Goal: Transaction & Acquisition: Purchase product/service

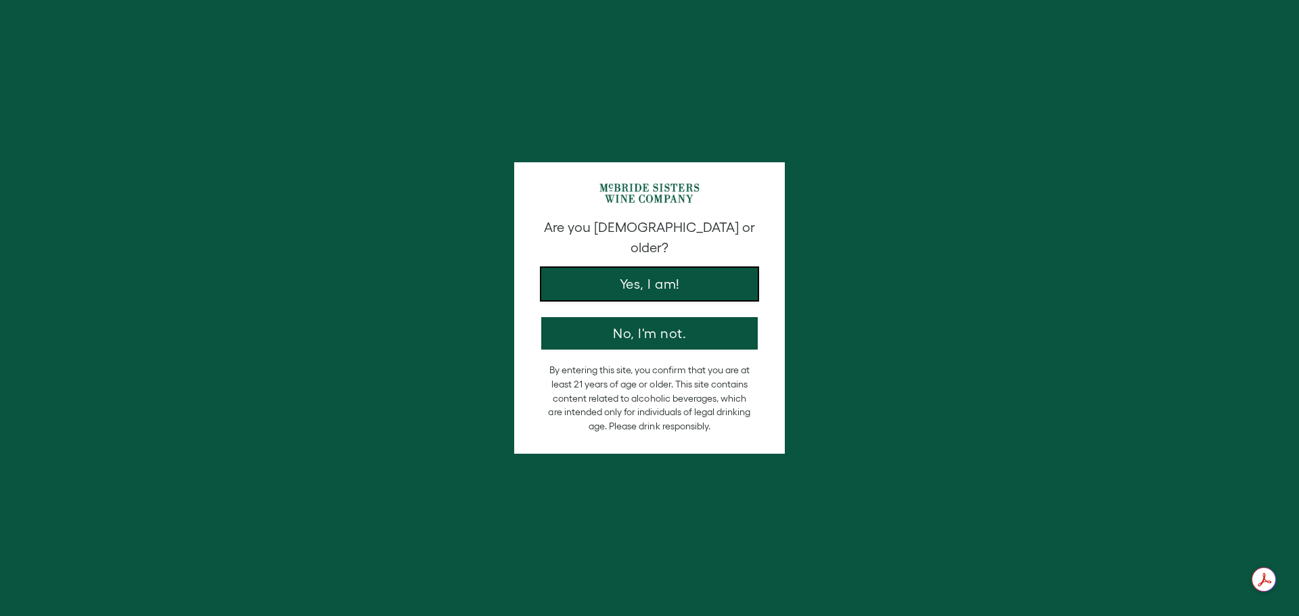
click at [673, 273] on button "Yes, I am!" at bounding box center [649, 284] width 216 height 32
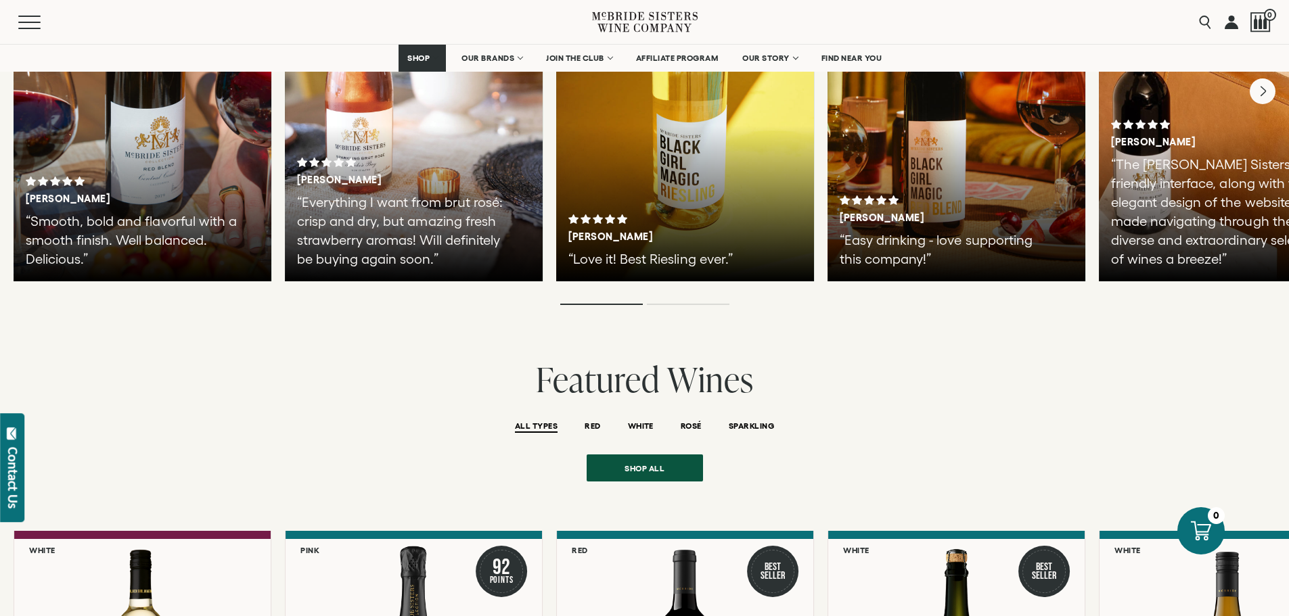
scroll to position [2350, 0]
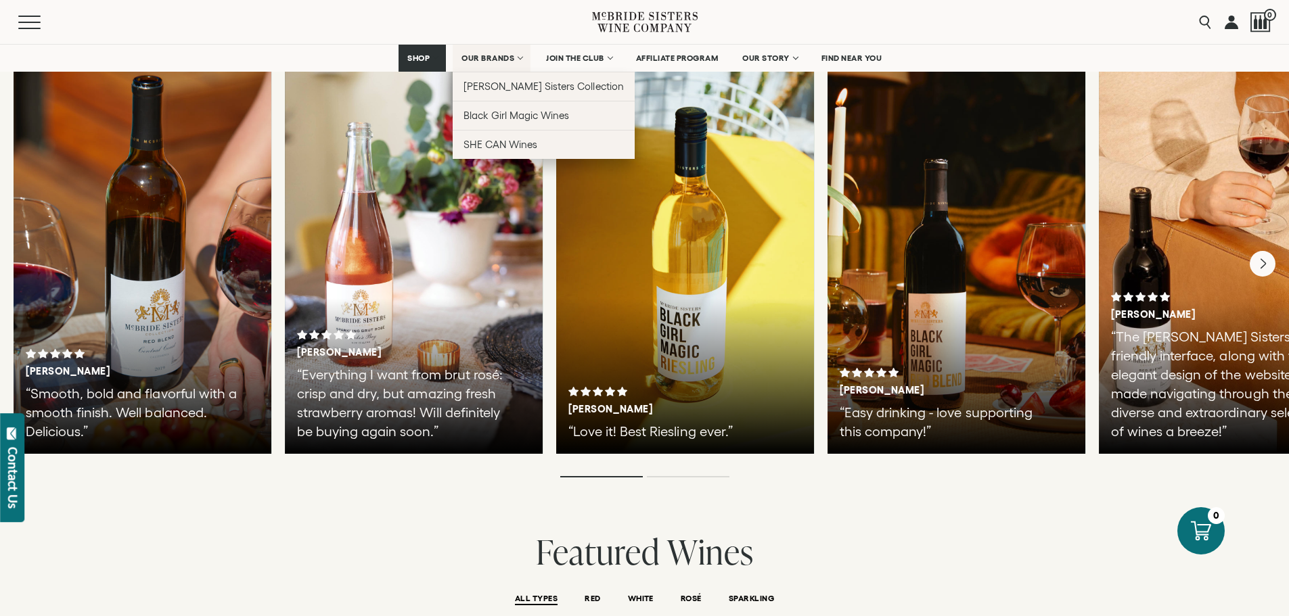
click at [520, 66] on link "OUR BRANDS" at bounding box center [492, 58] width 78 height 27
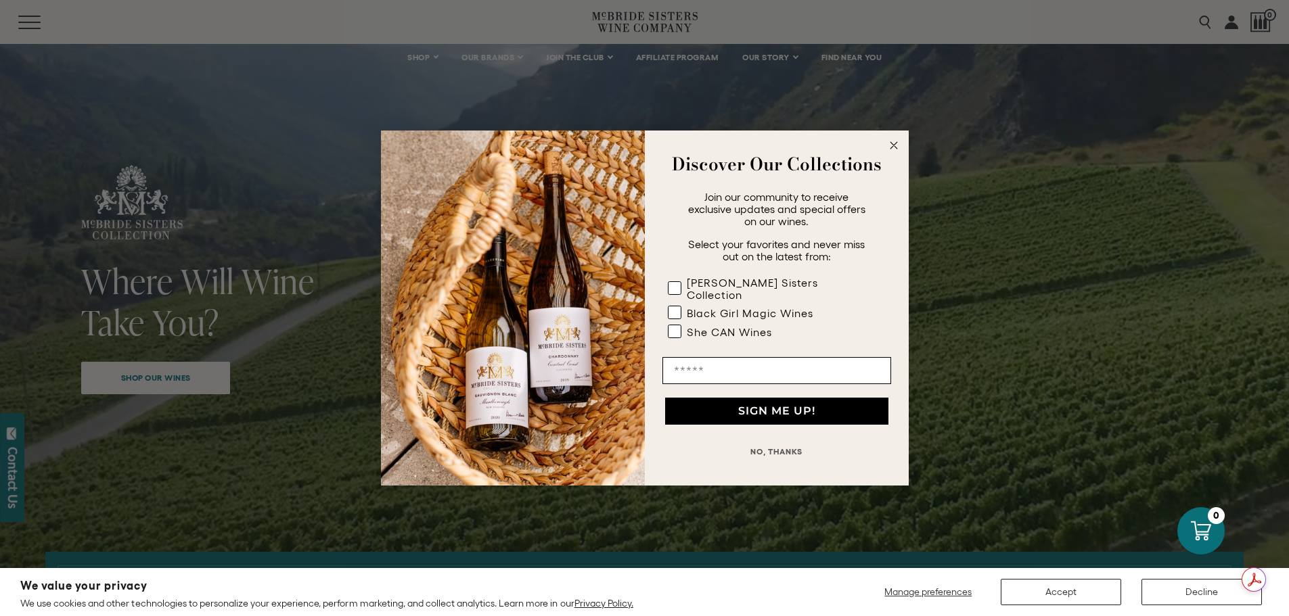
click at [894, 146] on circle "Close dialog" at bounding box center [894, 146] width 16 height 16
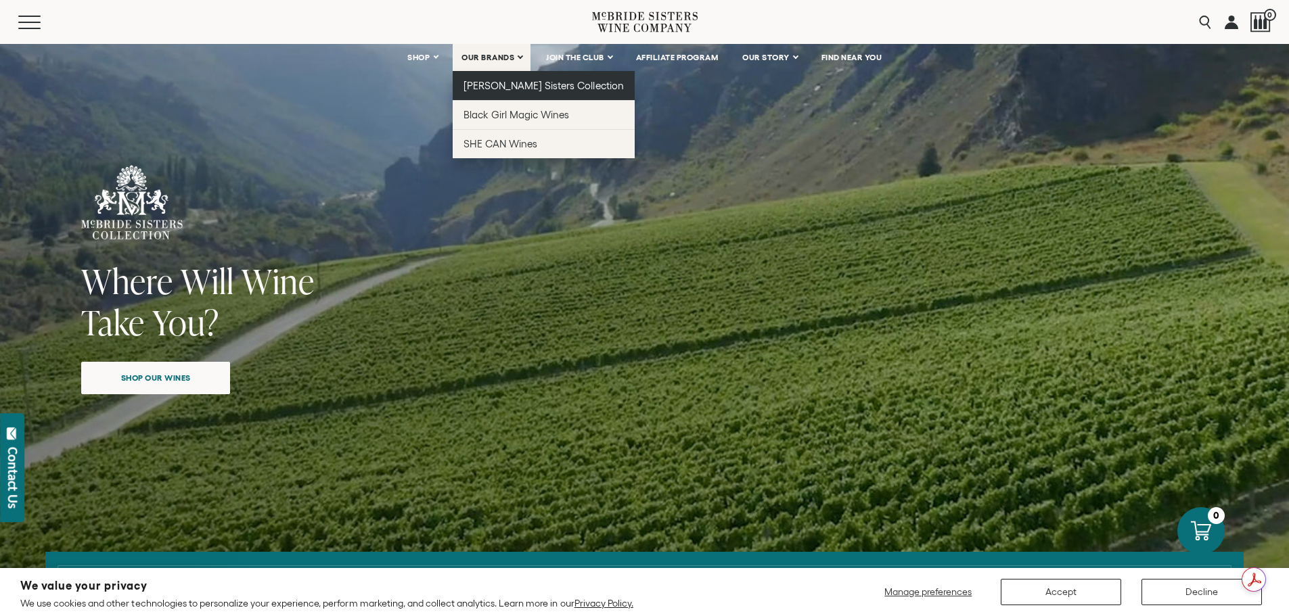
click at [494, 81] on span "[PERSON_NAME] Sisters Collection" at bounding box center [543, 86] width 160 height 12
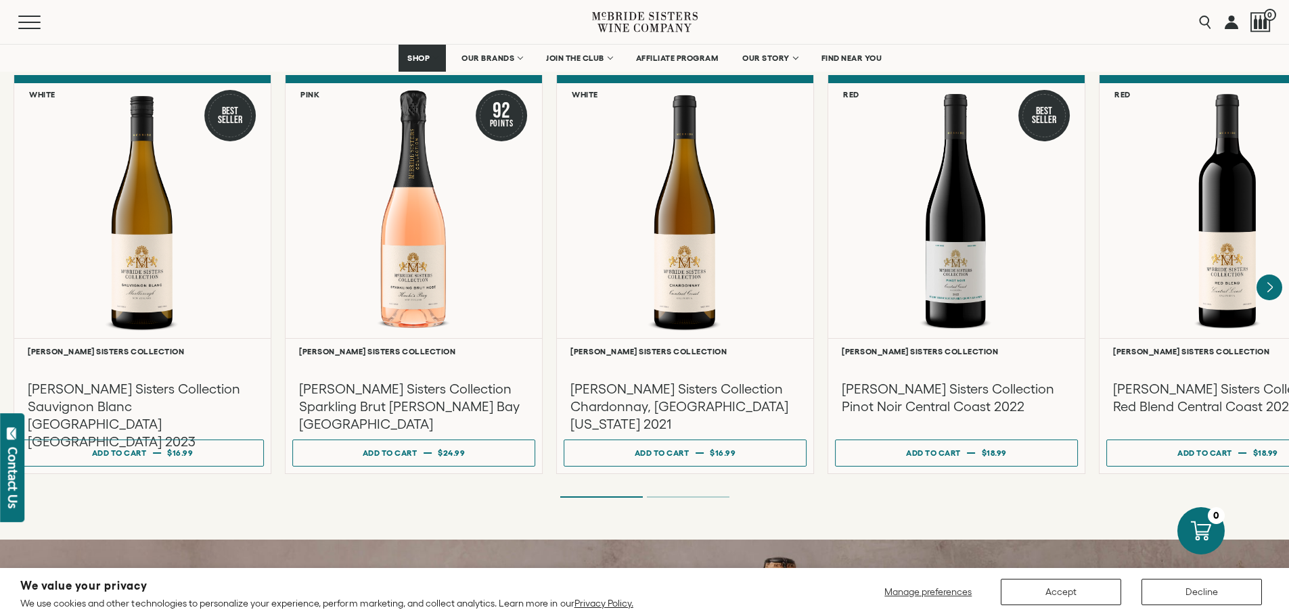
scroll to position [1082, 0]
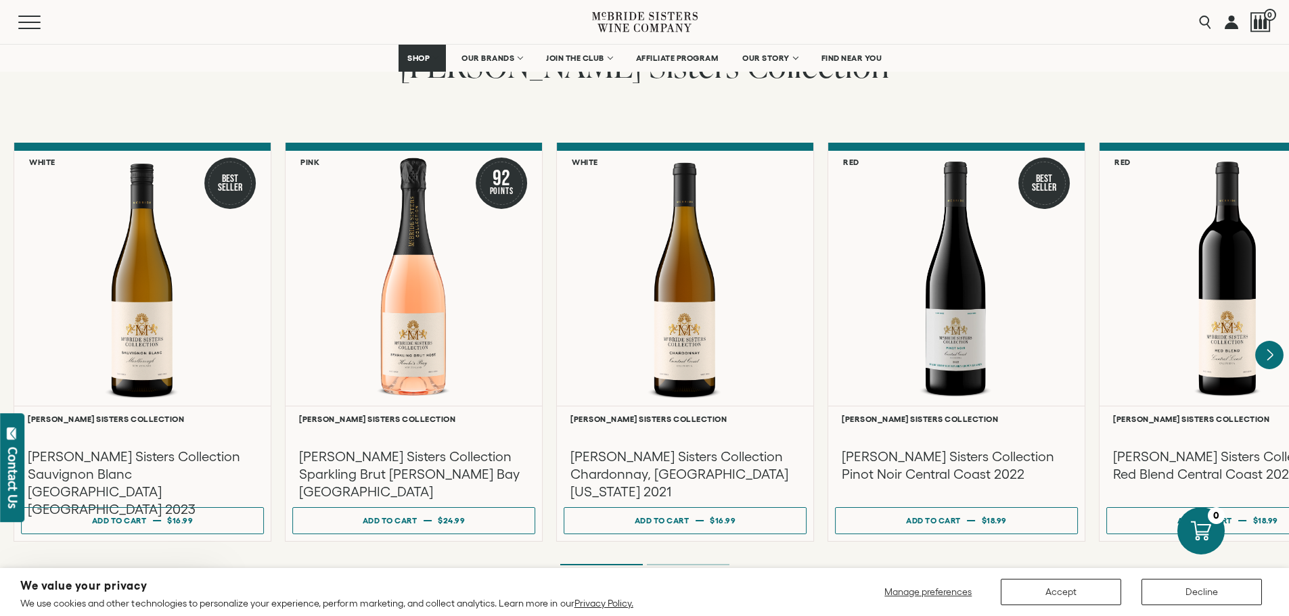
click at [1271, 350] on icon "Next" at bounding box center [1269, 355] width 5 height 11
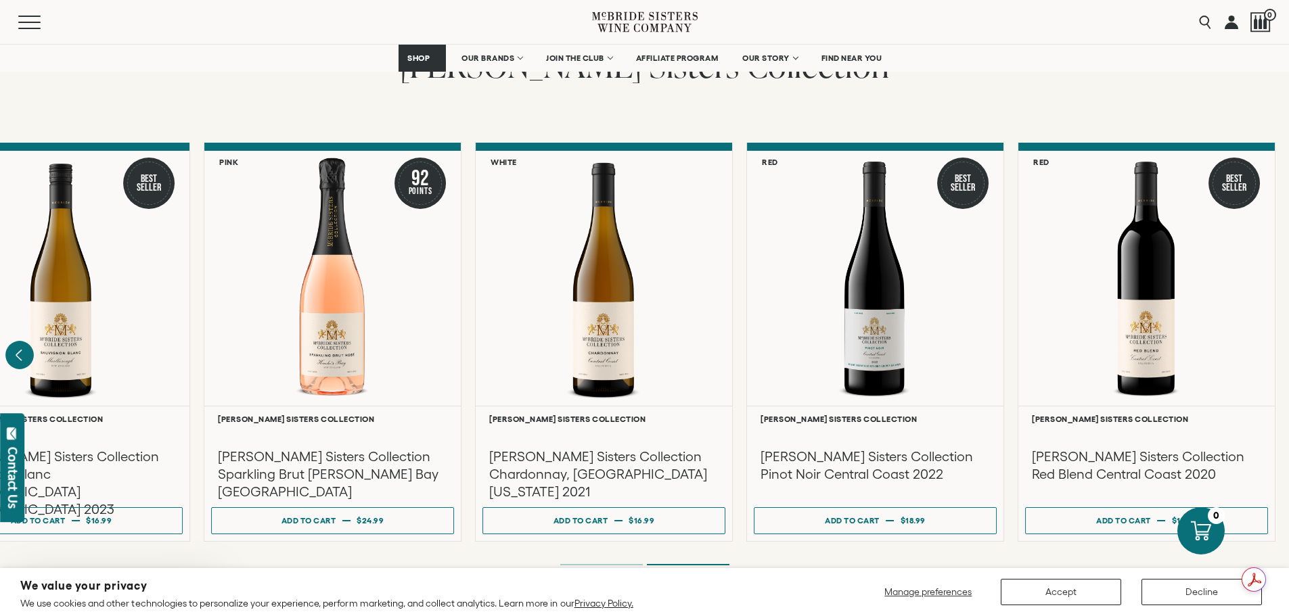
click at [16, 341] on icon "Previous" at bounding box center [19, 355] width 28 height 28
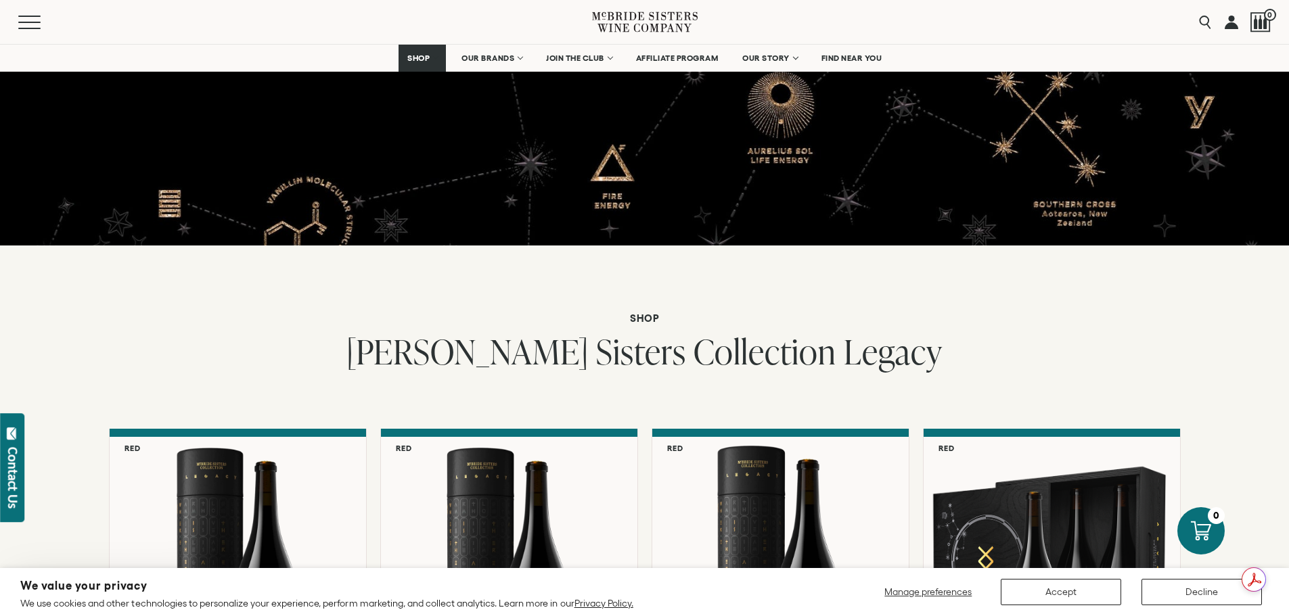
scroll to position [3180, 0]
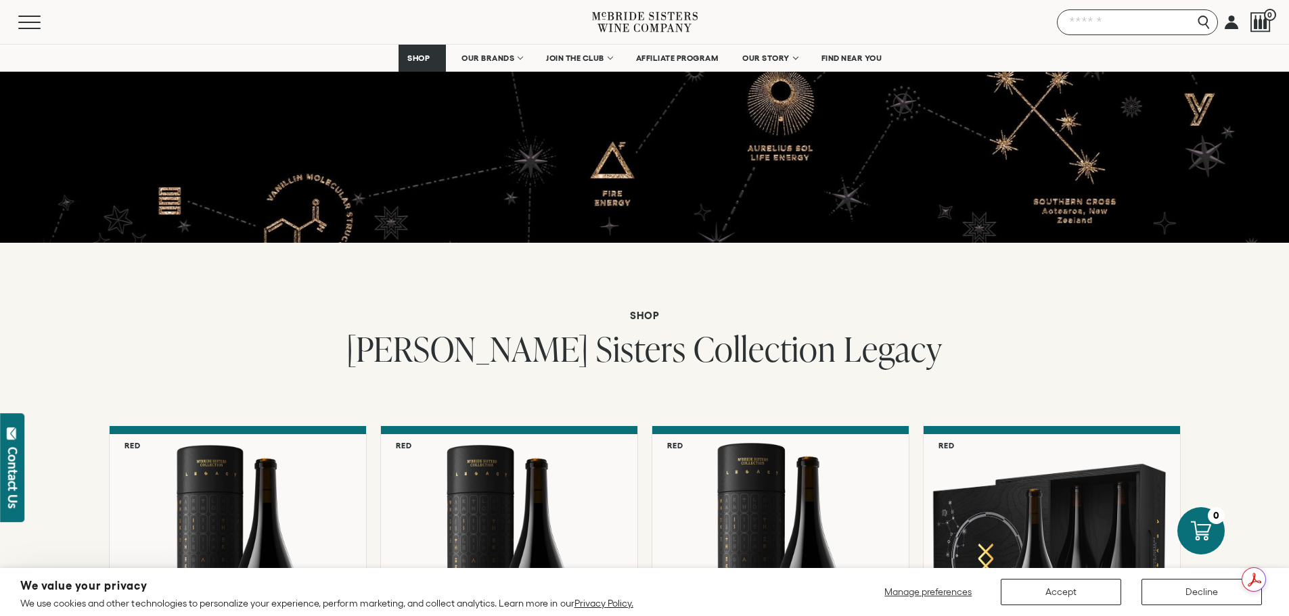
click at [1206, 18] on input "Search" at bounding box center [1137, 22] width 161 height 26
click at [1131, 22] on input "Search" at bounding box center [1137, 22] width 161 height 26
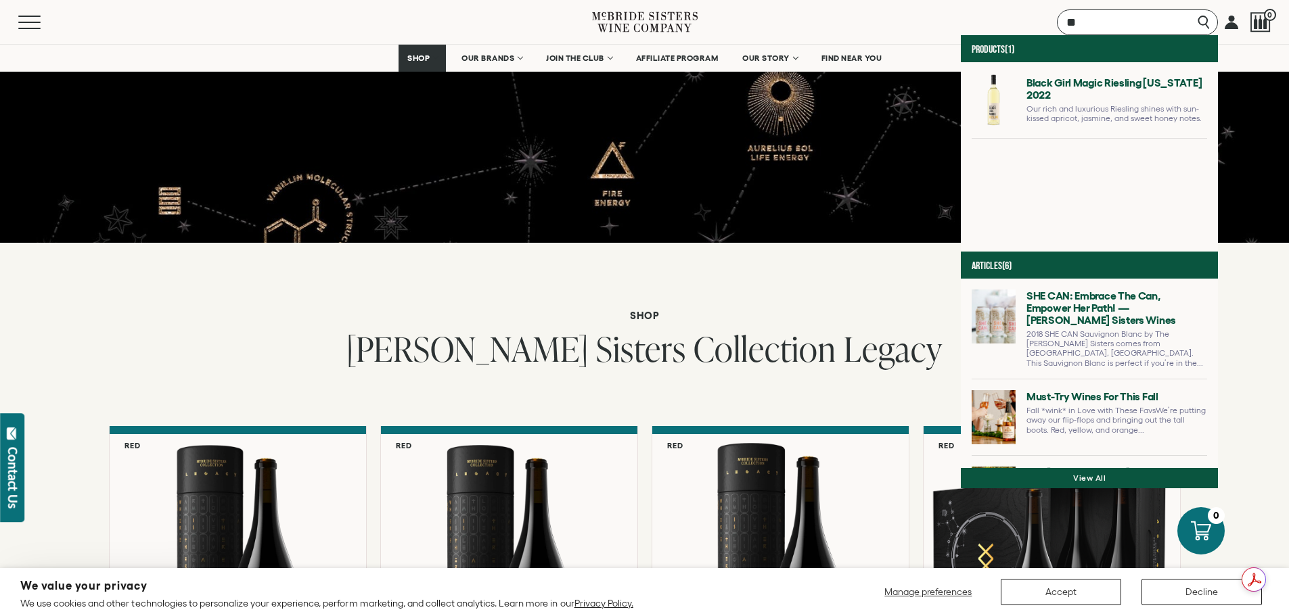
type input "*"
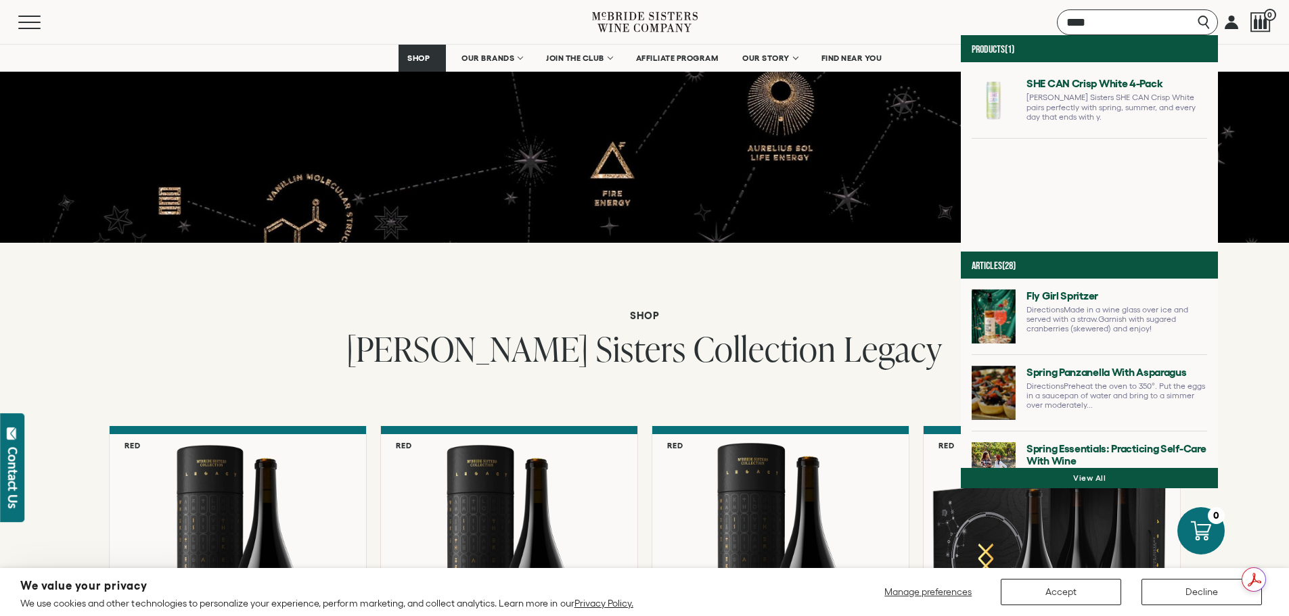
type input "****"
click at [1082, 85] on link at bounding box center [1089, 105] width 235 height 65
